Goal: Task Accomplishment & Management: Manage account settings

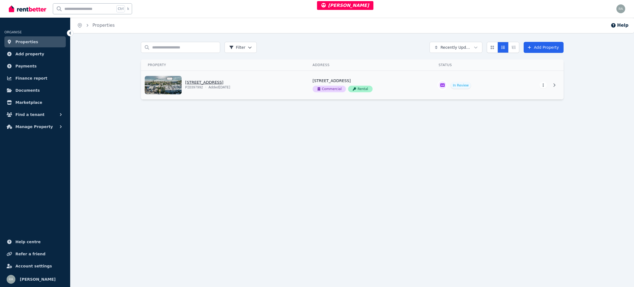
click at [293, 74] on link "View property details" at bounding box center [223, 85] width 165 height 29
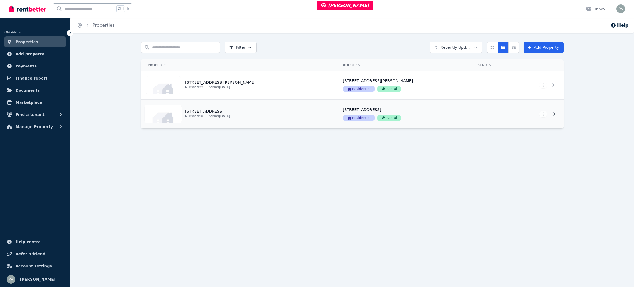
click at [259, 113] on link "View property details" at bounding box center [238, 114] width 195 height 29
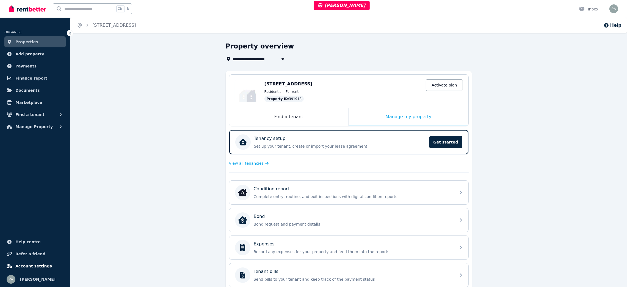
click at [26, 264] on span "Account settings" at bounding box center [33, 265] width 37 height 7
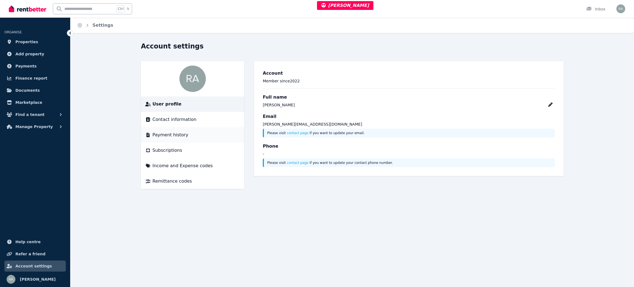
click at [176, 131] on li "Payment history" at bounding box center [192, 134] width 103 height 15
drag, startPoint x: 175, startPoint y: 134, endPoint x: 169, endPoint y: 130, distance: 7.2
click at [174, 134] on span "Payment history" at bounding box center [170, 134] width 36 height 7
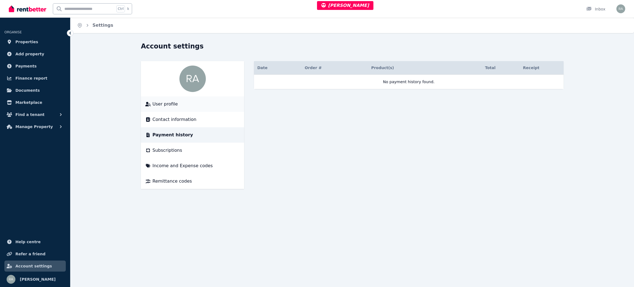
click at [174, 106] on span "User profile" at bounding box center [164, 104] width 25 height 7
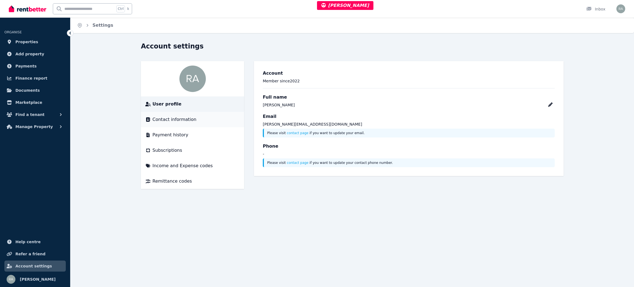
click at [173, 118] on span "Contact information" at bounding box center [174, 119] width 44 height 7
